Goal: Information Seeking & Learning: Learn about a topic

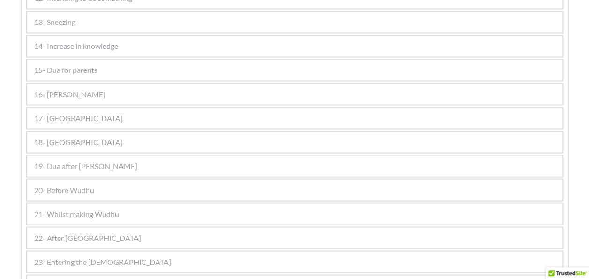
scroll to position [820, 0]
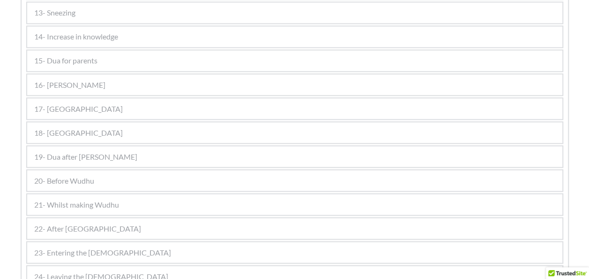
click at [96, 82] on span "16- [PERSON_NAME]" at bounding box center [69, 84] width 71 height 11
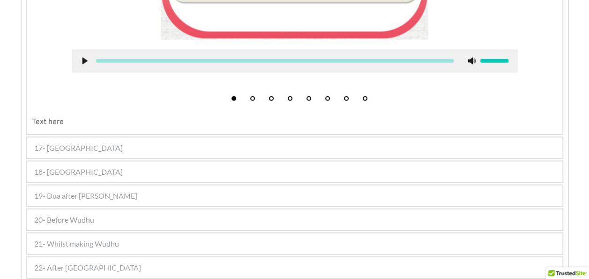
scroll to position [936, 0]
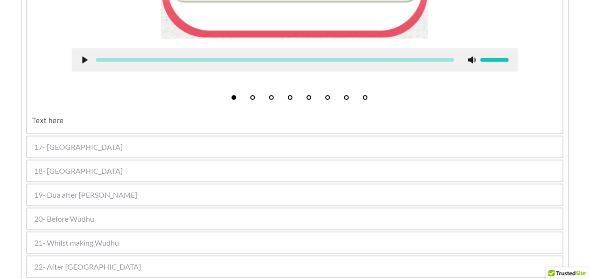
click at [66, 147] on span "17- [GEOGRAPHIC_DATA]" at bounding box center [78, 146] width 89 height 11
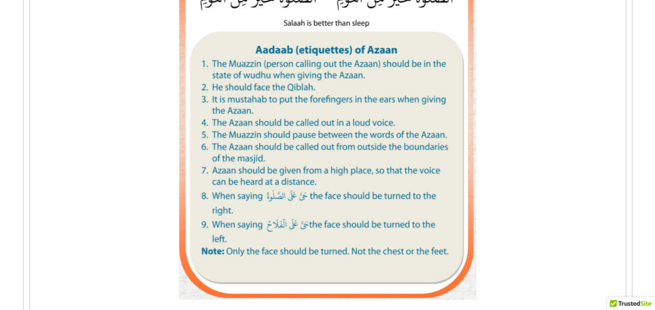
scroll to position [1173, 0]
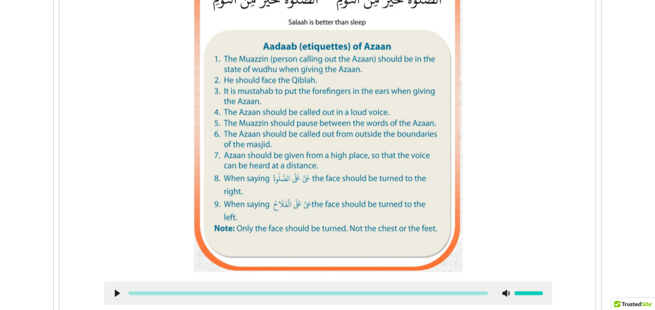
click at [115, 278] on use at bounding box center [117, 292] width 5 height 7
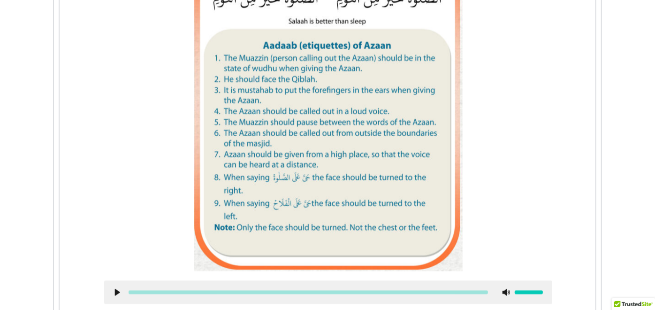
click at [115, 278] on use at bounding box center [117, 291] width 5 height 7
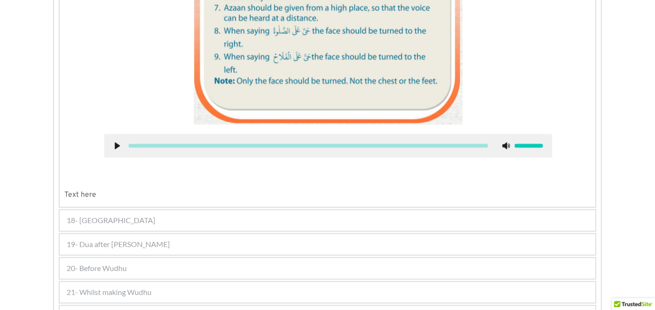
scroll to position [1322, 0]
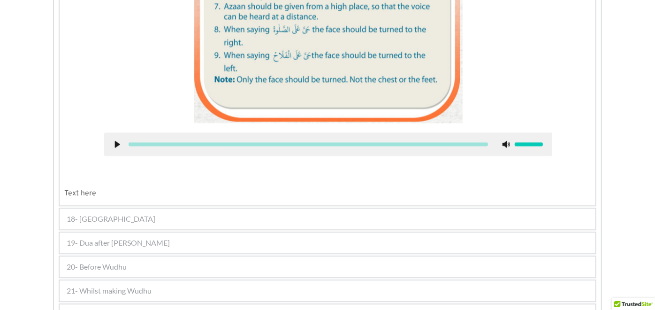
click at [113, 140] on icon at bounding box center [117, 144] width 8 height 8
click at [115, 140] on use at bounding box center [117, 143] width 5 height 7
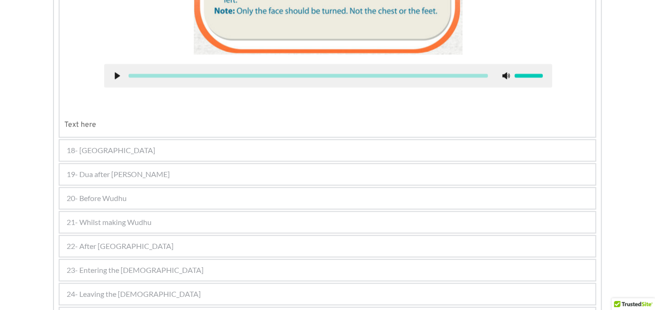
scroll to position [1391, 0]
click at [121, 147] on div "18- [GEOGRAPHIC_DATA]" at bounding box center [328, 149] width 536 height 21
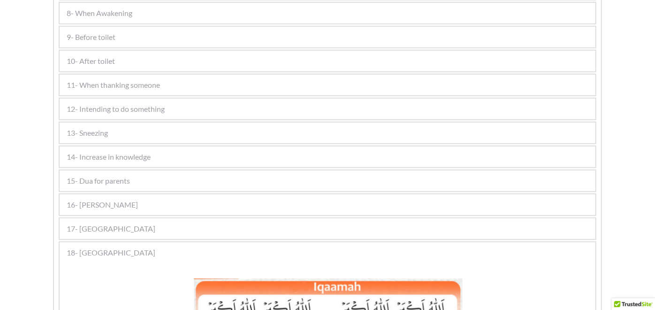
scroll to position [408, 0]
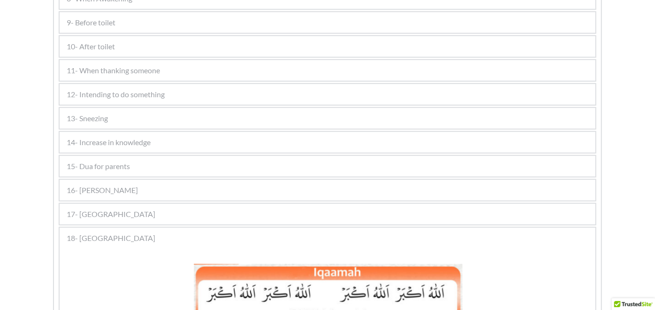
click at [123, 204] on div "17- [GEOGRAPHIC_DATA]" at bounding box center [328, 214] width 536 height 21
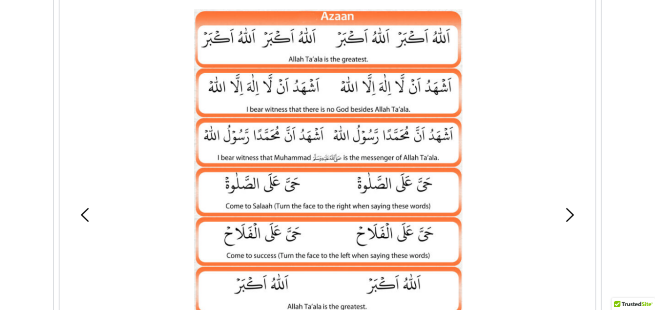
scroll to position [660, 0]
